Goal: Information Seeking & Learning: Learn about a topic

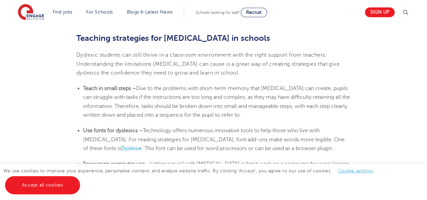
scroll to position [1082, 0]
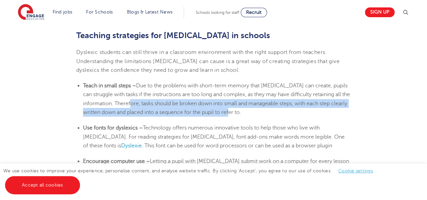
drag, startPoint x: 260, startPoint y: 112, endPoint x: 142, endPoint y: 106, distance: 118.0
click at [142, 106] on span "Due to the problems with short-term memory that [MEDICAL_DATA] can create, pupi…" at bounding box center [216, 99] width 267 height 33
copy span "tasks should be broken down into small and manageable steps, with each step cle…"
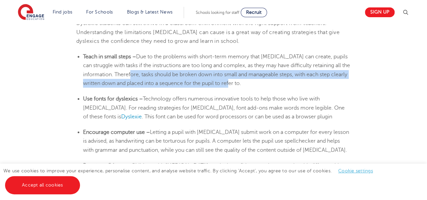
scroll to position [1116, 0]
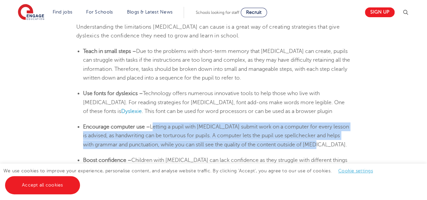
drag, startPoint x: 153, startPoint y: 127, endPoint x: 330, endPoint y: 144, distance: 178.4
click at [330, 144] on li "Encourage computer use – Letting a pupil with [MEDICAL_DATA] submit work on a c…" at bounding box center [217, 136] width 268 height 27
copy span "Letting a pupil with [MEDICAL_DATA] submit work on a computer for every lesson …"
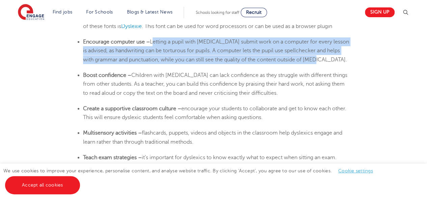
scroll to position [1204, 0]
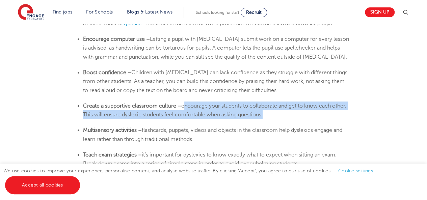
drag, startPoint x: 280, startPoint y: 116, endPoint x: 184, endPoint y: 108, distance: 96.9
click at [184, 108] on span "encourage your students to collaborate and get to know each other. This will en…" at bounding box center [214, 110] width 263 height 15
copy span "encourage your students to collaborate and get to know each other. This will en…"
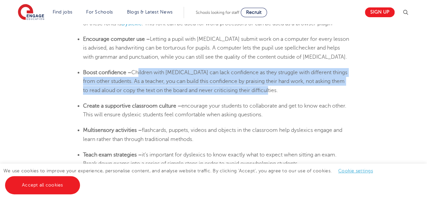
drag, startPoint x: 135, startPoint y: 73, endPoint x: 274, endPoint y: 91, distance: 139.6
click at [274, 91] on span "Children with [MEDICAL_DATA] can lack confidence as they struggle with differen…" at bounding box center [215, 82] width 264 height 24
drag, startPoint x: 280, startPoint y: 94, endPoint x: 233, endPoint y: 62, distance: 56.6
drag, startPoint x: 134, startPoint y: 74, endPoint x: 275, endPoint y: 89, distance: 141.6
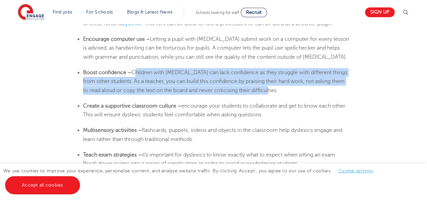
click at [275, 89] on li "Boost confidence – Children with [MEDICAL_DATA] can lack confidence as they str…" at bounding box center [217, 81] width 268 height 27
copy span "Children with [MEDICAL_DATA] can lack confidence as they struggle with differen…"
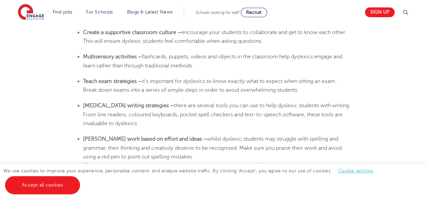
scroll to position [1280, 0]
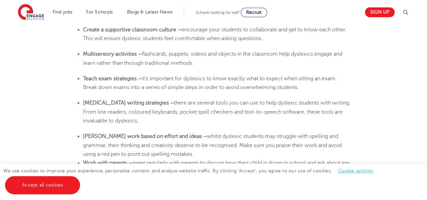
drag, startPoint x: 197, startPoint y: 63, endPoint x: 82, endPoint y: 56, distance: 115.0
click at [82, 56] on ul "Multisensory activities – flashcards, puppets, videos and objects in the classr…" at bounding box center [213, 59] width 274 height 18
copy li "Multisensory activities – flashcards, puppets, videos and objects in the classr…"
drag, startPoint x: 302, startPoint y: 90, endPoint x: 144, endPoint y: 78, distance: 159.1
click at [144, 78] on li "Teach exam strategies – it’s important for dyslexics to know exactly what to ex…" at bounding box center [217, 83] width 268 height 18
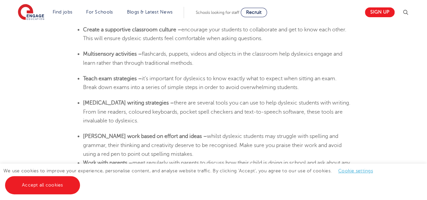
copy span "it’s important for dyslexics to know exactly what to expect when sitting an exa…"
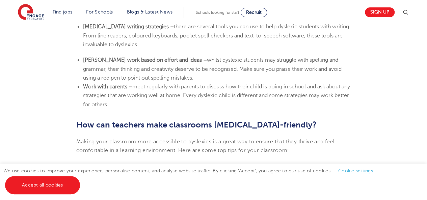
scroll to position [1362, 0]
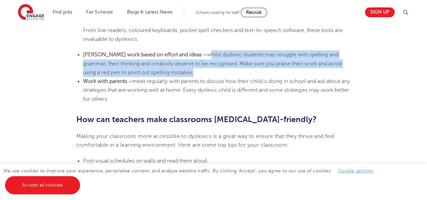
drag, startPoint x: 155, startPoint y: 73, endPoint x: 180, endPoint y: 57, distance: 29.4
click at [180, 57] on span "whilst dyslexic students may struggle with spelling and grammar, their thinking…" at bounding box center [212, 64] width 259 height 24
copy span "whilst dyslexic students may struggle with spelling and grammar, their thinking…"
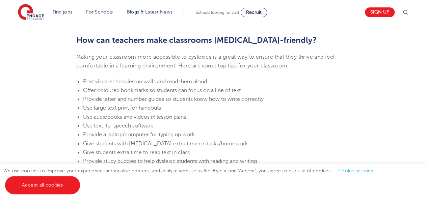
scroll to position [1444, 0]
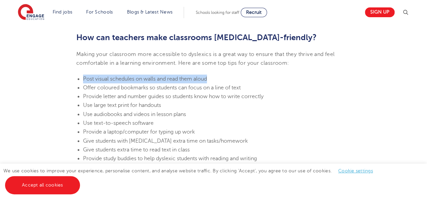
drag, startPoint x: 208, startPoint y: 79, endPoint x: 82, endPoint y: 70, distance: 126.9
click at [82, 75] on ul "Post visual schedules on walls and read them aloud Offer coloured bookmarks so …" at bounding box center [213, 124] width 274 height 98
copy span "Post visual schedules on walls and read them aloud"
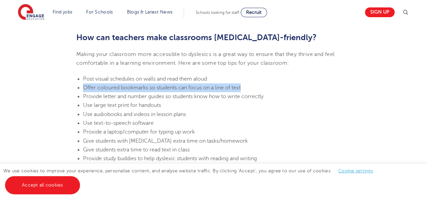
drag, startPoint x: 243, startPoint y: 89, endPoint x: 82, endPoint y: 88, distance: 160.4
click at [82, 88] on ul "Post visual schedules on walls and read them aloud Offer coloured bookmarks so …" at bounding box center [213, 124] width 274 height 98
copy span "Offer coloured bookmarks so students can focus on a line of text"
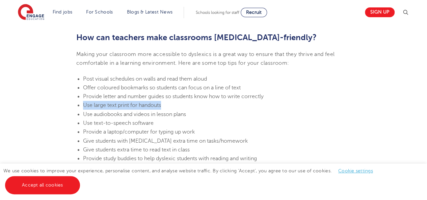
drag, startPoint x: 165, startPoint y: 105, endPoint x: 84, endPoint y: 103, distance: 81.1
click at [84, 103] on li "Use large text print for handouts" at bounding box center [217, 105] width 268 height 9
copy span "Use large text print for handouts"
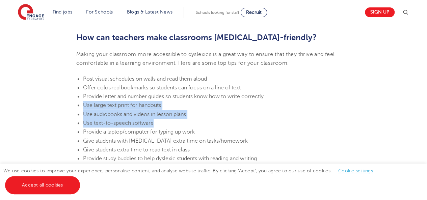
drag, startPoint x: 153, startPoint y: 123, endPoint x: 84, endPoint y: 108, distance: 70.6
click at [84, 108] on ul "Post visual schedules on walls and read them aloud Offer coloured bookmarks so …" at bounding box center [213, 124] width 274 height 98
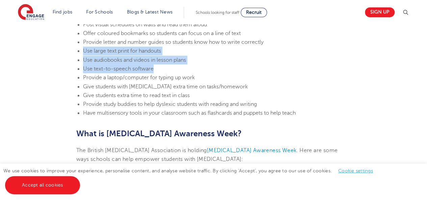
scroll to position [1501, 0]
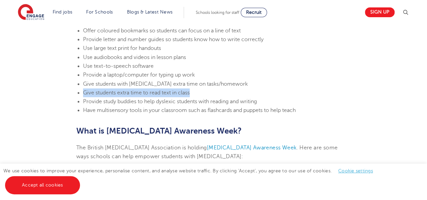
drag, startPoint x: 191, startPoint y: 93, endPoint x: 82, endPoint y: 93, distance: 109.4
click at [82, 93] on ul "Post visual schedules on walls and read them aloud Offer coloured bookmarks so …" at bounding box center [213, 67] width 274 height 98
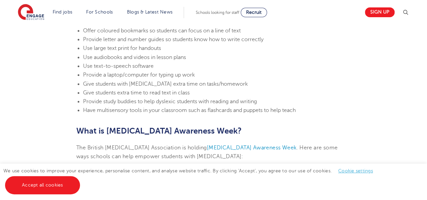
click at [257, 103] on span "Provide study buddies to help dyslexic students with reading and writing" at bounding box center [170, 102] width 174 height 6
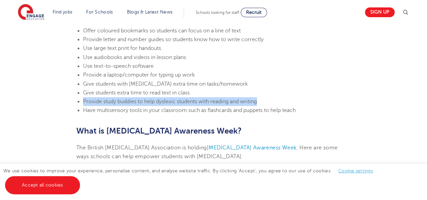
drag, startPoint x: 260, startPoint y: 103, endPoint x: 84, endPoint y: 102, distance: 175.6
click at [84, 102] on span "Provide study buddies to help dyslexic students with reading and writing" at bounding box center [170, 102] width 174 height 6
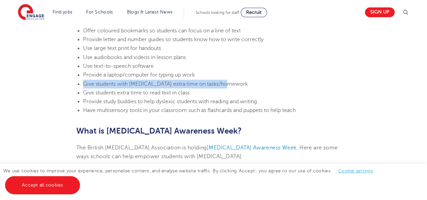
drag, startPoint x: 216, startPoint y: 80, endPoint x: 84, endPoint y: 86, distance: 132.5
click at [84, 86] on li "Give students with [MEDICAL_DATA] extra time on tasks/homework" at bounding box center [217, 84] width 268 height 9
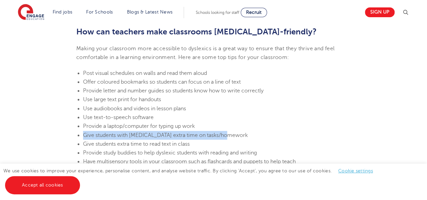
scroll to position [1452, 0]
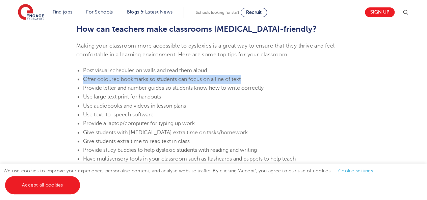
drag, startPoint x: 246, startPoint y: 79, endPoint x: 84, endPoint y: 80, distance: 162.0
click at [84, 80] on li "Offer coloured bookmarks so students can focus on a line of text" at bounding box center [217, 79] width 268 height 9
